Goal: Check status: Check status

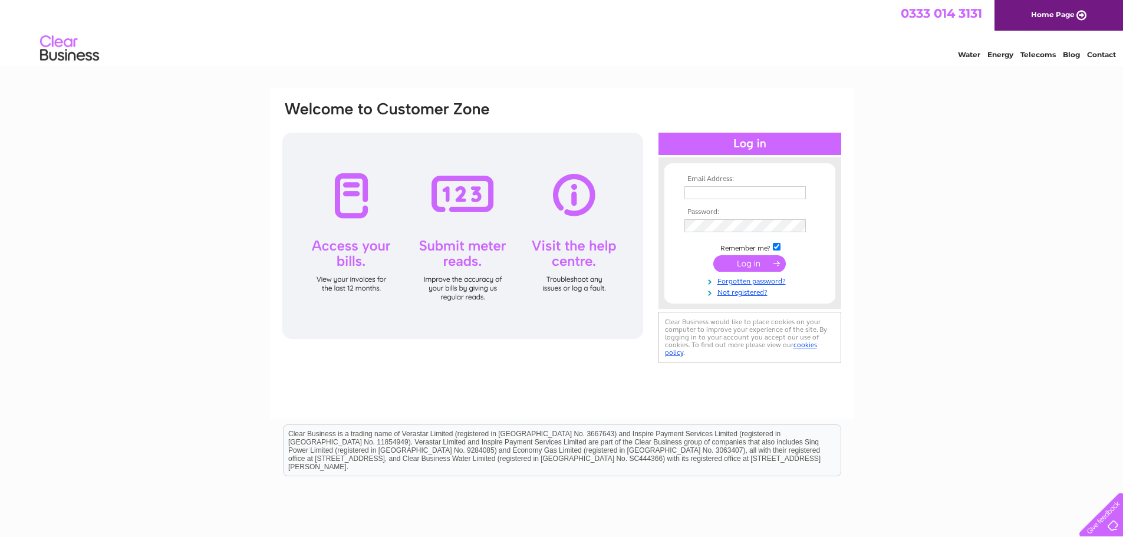
type input "mariagilligan@metronet.co.uk"
click at [764, 260] on input "submit" at bounding box center [750, 263] width 73 height 17
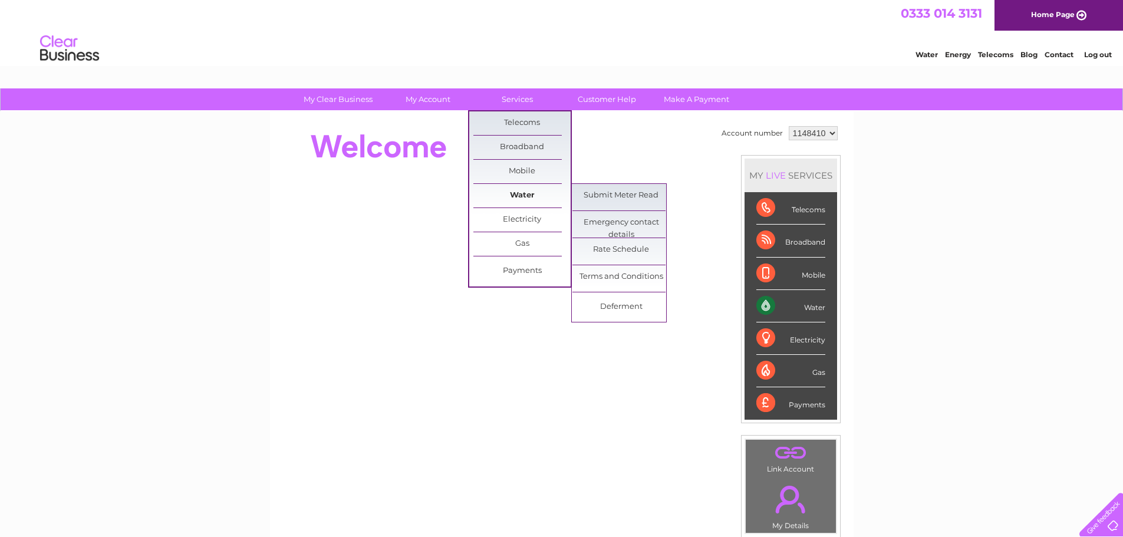
click at [511, 188] on link "Water" at bounding box center [522, 196] width 97 height 24
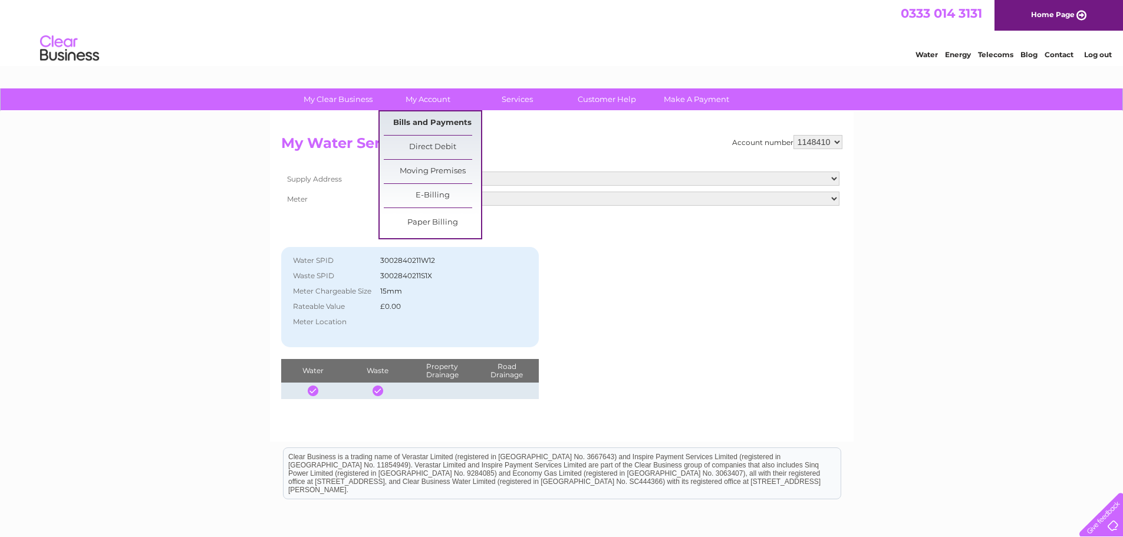
click at [422, 121] on link "Bills and Payments" at bounding box center [432, 123] width 97 height 24
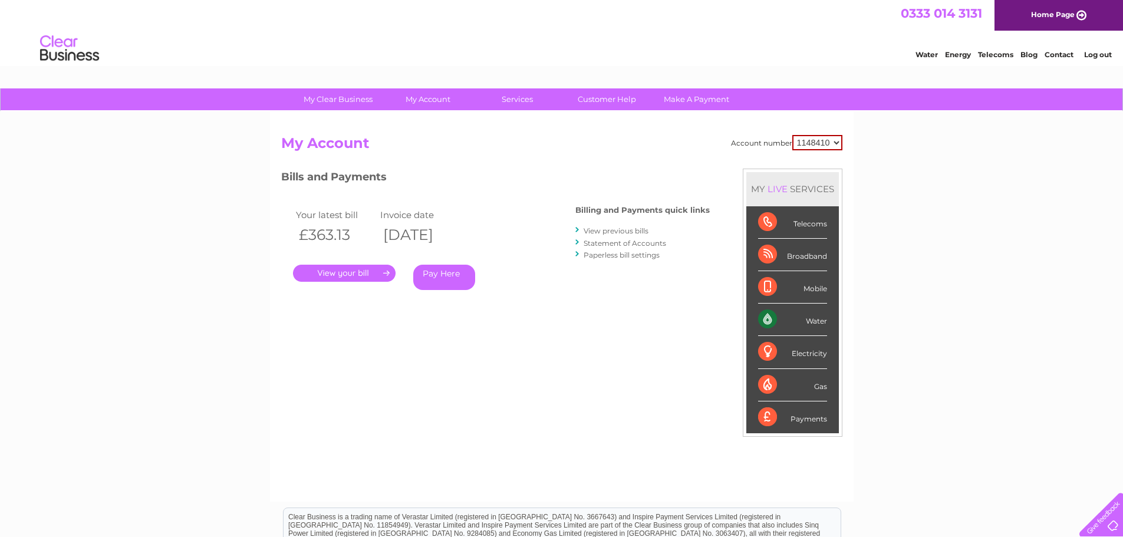
click at [372, 265] on link "." at bounding box center [344, 273] width 103 height 17
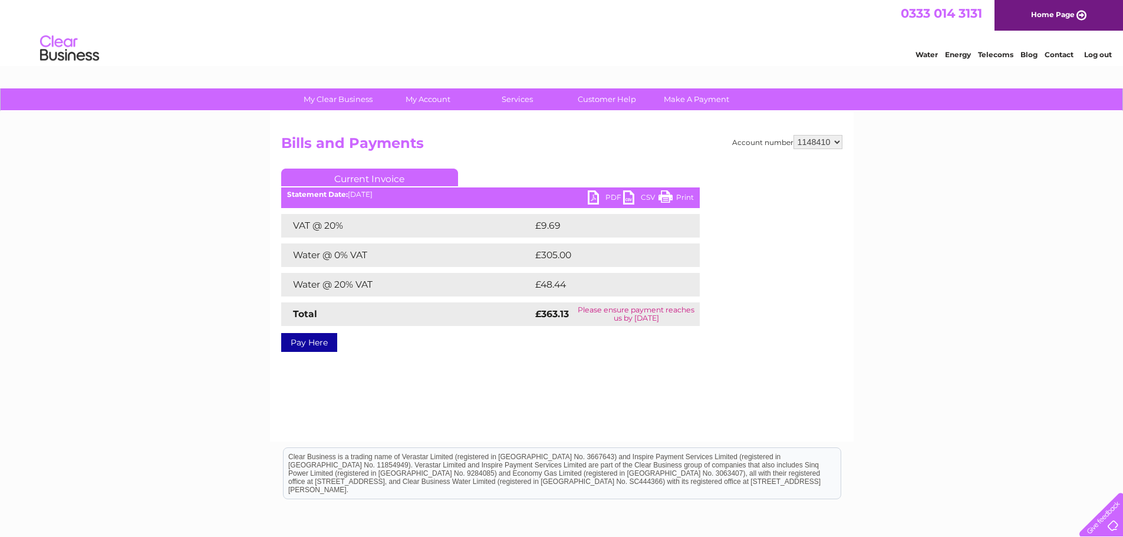
click at [599, 196] on link "PDF" at bounding box center [605, 198] width 35 height 17
